Goal: Task Accomplishment & Management: Complete application form

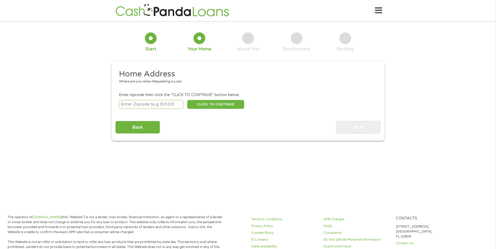
click at [137, 104] on input "number" at bounding box center [151, 104] width 65 height 9
type input "30092"
select select "[US_STATE]"
click at [211, 105] on button "CLICK TO CONTINUE" at bounding box center [215, 104] width 57 height 9
type input "30092"
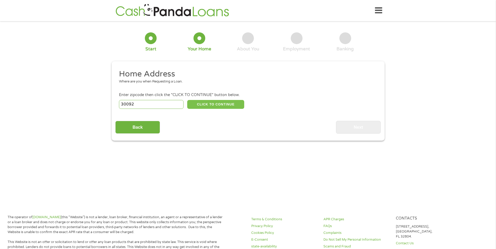
type input "Norcross"
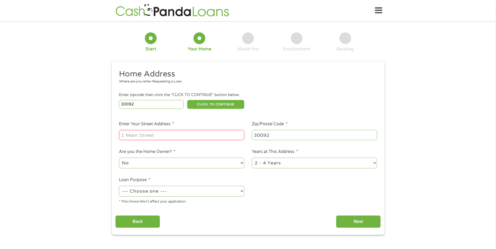
click at [176, 133] on input "Enter Your Street Address *" at bounding box center [181, 135] width 125 height 10
type input "[STREET_ADDRESS]"
click at [235, 192] on select "--- Choose one --- Pay Bills Debt Consolidation Home Improvement Major Purchase…" at bounding box center [181, 191] width 125 height 11
select select "paybills"
click at [119, 186] on select "--- Choose one --- Pay Bills Debt Consolidation Home Improvement Major Purchase…" at bounding box center [181, 191] width 125 height 11
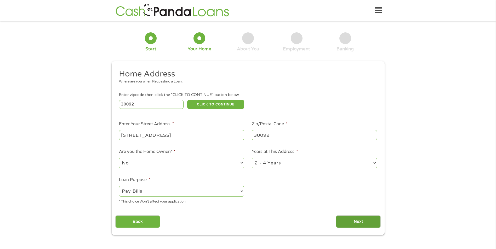
click at [347, 220] on input "Next" at bounding box center [358, 222] width 45 height 13
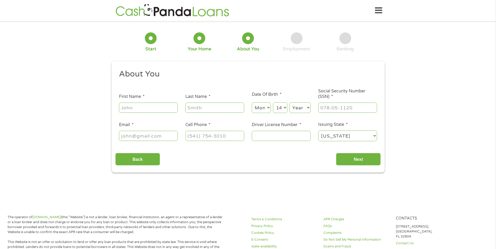
click at [140, 108] on input "First Name *" at bounding box center [148, 108] width 59 height 10
type input "Module"
type input "[PERSON_NAME]"
type input "[EMAIL_ADDRESS][DOMAIN_NAME]"
type input "[PHONE_NUMBER]"
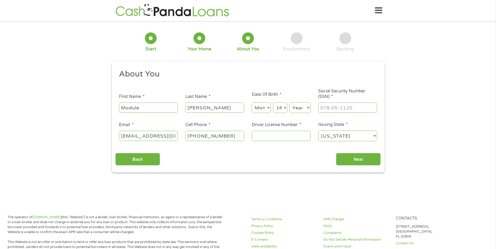
drag, startPoint x: 142, startPoint y: 106, endPoint x: 117, endPoint y: 113, distance: 25.4
click at [117, 113] on li "First Name * Module" at bounding box center [148, 104] width 66 height 20
type input "[PERSON_NAME]"
click at [99, 110] on div "1 Start 2 Your Home 3 About You 4 Employment 5 Banking 6 This field is hidden w…" at bounding box center [248, 99] width 496 height 148
click at [264, 109] on select "Month 1 2 3 4 5 6 7 8 9 10 11 12" at bounding box center [261, 108] width 19 height 11
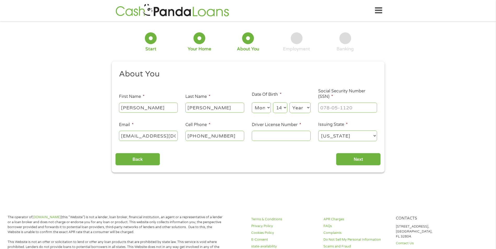
select select "6"
click at [252, 103] on select "Month 1 2 3 4 5 6 7 8 9 10 11 12" at bounding box center [261, 108] width 19 height 11
click at [284, 109] on select "Day 1 2 3 4 5 6 7 8 9 10 11 12 13 14 15 16 17 18 19 20 21 22 23 24 25 26 27 28 …" at bounding box center [280, 108] width 14 height 11
select select "15"
click at [273, 103] on select "Day 1 2 3 4 5 6 7 8 9 10 11 12 13 14 15 16 17 18 19 20 21 22 23 24 25 26 27 28 …" at bounding box center [280, 108] width 14 height 11
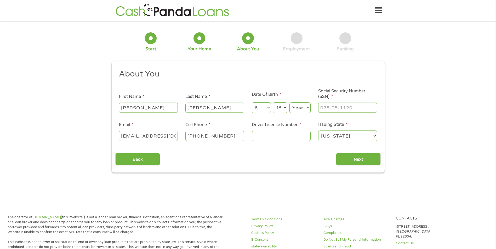
click at [301, 110] on select "Year [DATE] 2006 2005 2004 2003 2002 2001 2000 1999 1998 1997 1996 1995 1994 19…" at bounding box center [299, 108] width 21 height 11
select select "1975"
click at [289, 103] on select "Year [DATE] 2006 2005 2004 2003 2002 2001 2000 1999 1998 1997 1996 1995 1994 19…" at bounding box center [299, 108] width 21 height 11
click at [323, 107] on input "___-__-____" at bounding box center [347, 108] width 59 height 10
type input "609-05-1582"
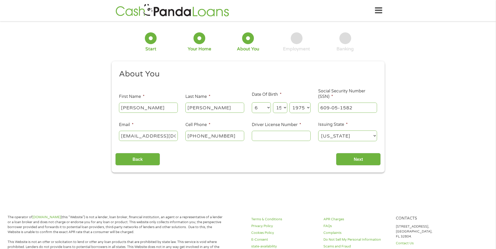
click at [276, 138] on input "Driver License Number *" at bounding box center [281, 136] width 59 height 10
type input "049620882"
click at [359, 160] on input "Next" at bounding box center [358, 159] width 45 height 13
click at [357, 158] on input "Next" at bounding box center [358, 159] width 45 height 13
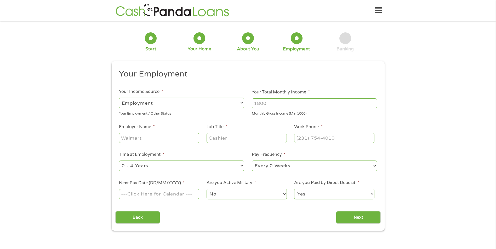
click at [242, 104] on select "--- Choose one --- Employment [DEMOGRAPHIC_DATA] Benefits" at bounding box center [181, 103] width 125 height 11
click at [271, 105] on input "Your Total Monthly Income *" at bounding box center [314, 104] width 125 height 10
type input "2400"
click at [146, 139] on input "Employer Name *" at bounding box center [159, 138] width 80 height 10
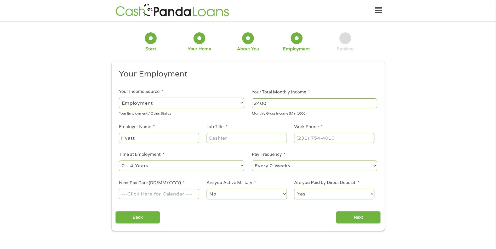
type input "Hyatt"
click at [224, 141] on input "Job Title *" at bounding box center [247, 138] width 80 height 10
type input "Security Officer"
click at [301, 141] on input "(___) ___-____" at bounding box center [334, 138] width 80 height 10
type input "[PHONE_NUMBER]"
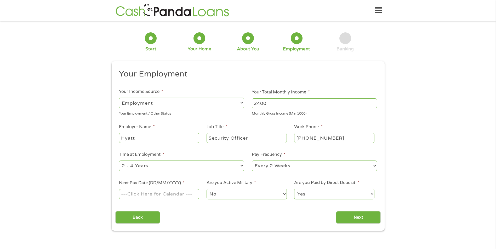
click at [181, 155] on li "Time at Employment * --- Choose one --- 1 Year or less 1 - 2 Years 2 - 4 Years …" at bounding box center [181, 162] width 133 height 21
click at [238, 164] on select "--- Choose one --- 1 Year or less 1 - 2 Years 2 - 4 Years Over 4 Years" at bounding box center [181, 166] width 125 height 11
select select "60months"
click at [119, 161] on select "--- Choose one --- 1 Year or less 1 - 2 Years 2 - 4 Years Over 4 Years" at bounding box center [181, 166] width 125 height 11
click at [156, 196] on input "Next Pay Date (DD/MM/YYYY) *" at bounding box center [159, 194] width 80 height 10
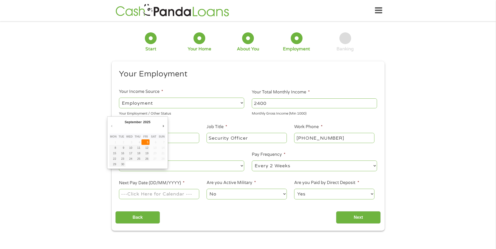
type input "[DATE]"
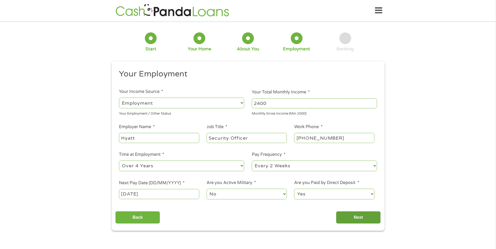
click at [360, 218] on input "Next" at bounding box center [358, 218] width 45 height 13
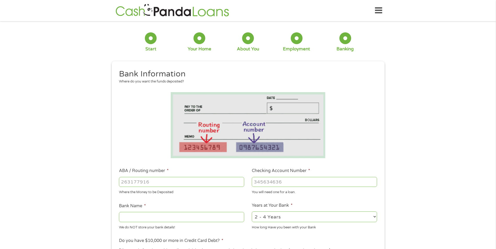
click at [153, 180] on input "ABA / Routing number *" at bounding box center [181, 182] width 125 height 10
type input "062000080"
type input "[PERSON_NAME] FARGO BANK"
type input "062000080"
click at [264, 179] on input "Checking Account Number *" at bounding box center [314, 182] width 125 height 10
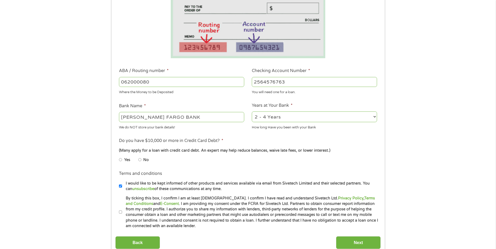
scroll to position [105, 0]
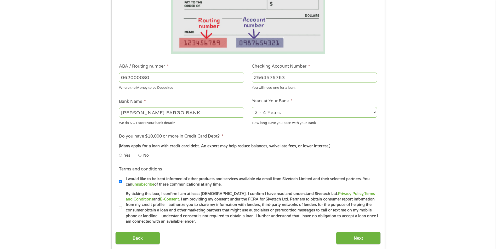
type input "2564576763"
click at [139, 156] on input "No" at bounding box center [139, 155] width 3 height 8
radio input "true"
click at [119, 180] on li "Terms and conditions I would like to be kept informed of other products and ser…" at bounding box center [247, 176] width 265 height 21
click at [122, 182] on input "I would like to be kept informed of other products and services available via e…" at bounding box center [120, 182] width 3 height 8
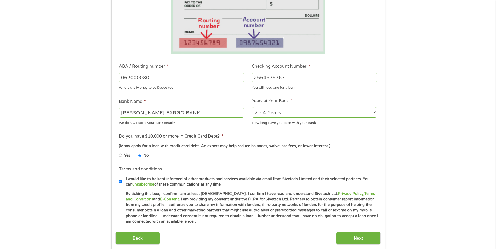
checkbox input "false"
click at [120, 208] on input "By ticking this box, I confirm I am at least [DEMOGRAPHIC_DATA]. I confirm I ha…" at bounding box center [120, 208] width 3 height 8
checkbox input "true"
click at [364, 238] on input "Next" at bounding box center [358, 238] width 45 height 13
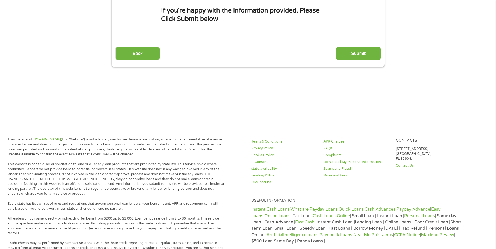
scroll to position [0, 0]
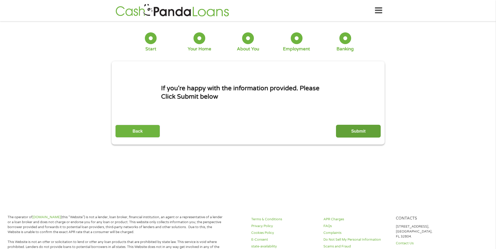
click at [355, 132] on input "Submit" at bounding box center [358, 131] width 45 height 13
